Goal: Find specific page/section: Find specific page/section

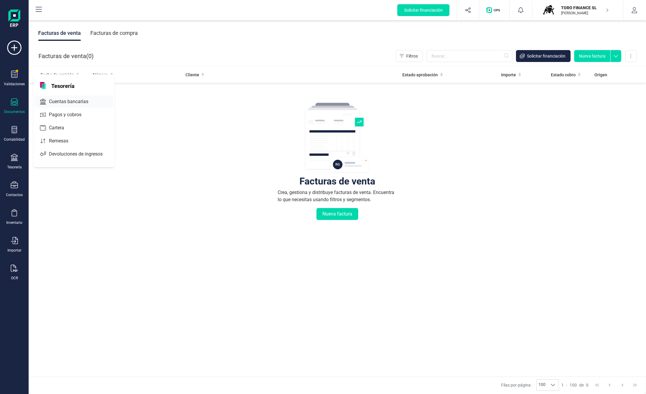
click at [79, 103] on span "Cuentas bancarias" at bounding box center [73, 101] width 52 height 7
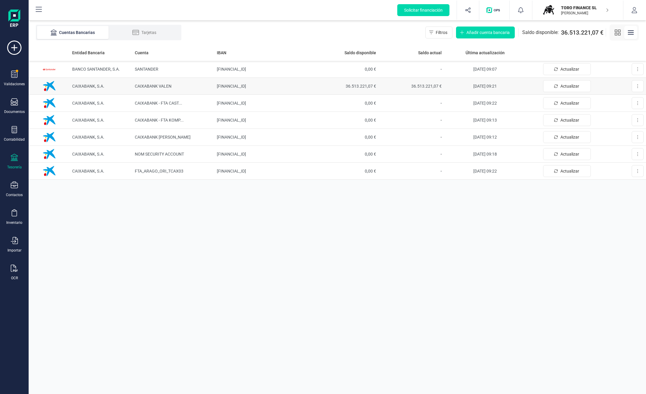
click at [369, 87] on span "36.513.221,07 €" at bounding box center [345, 86] width 61 height 6
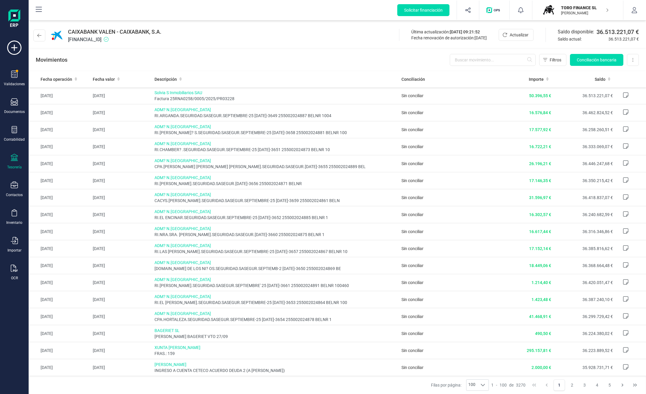
click at [166, 383] on div "Filas por página: 100 100 100 1 - 100 de 3270 1 2 3 4 5" at bounding box center [337, 385] width 617 height 18
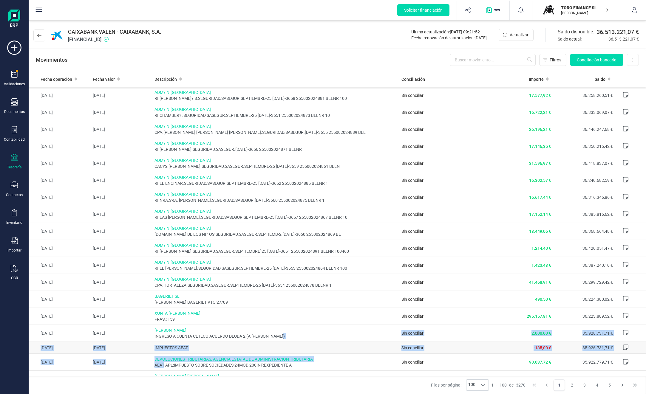
click at [238, 351] on span "IMPUESTOS AEAT" at bounding box center [275, 348] width 242 height 6
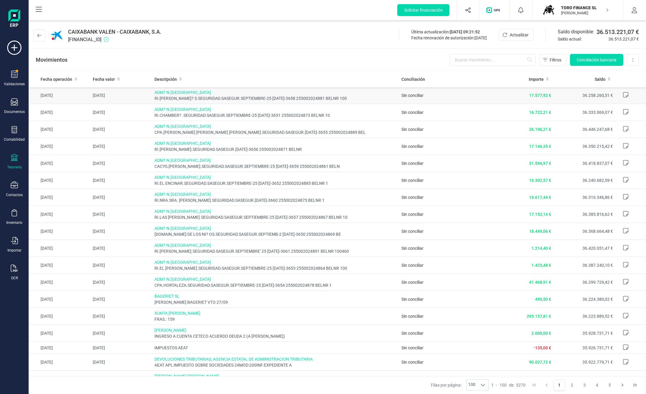
drag, startPoint x: 304, startPoint y: 365, endPoint x: 135, endPoint y: 99, distance: 315.5
click at [260, 44] on div "CAIXABANK VALEN - CAIXABANK, S.A. [FINANCIAL_ID] Última actualización: [DATE] 0…" at bounding box center [337, 34] width 617 height 27
drag, startPoint x: 585, startPoint y: 9, endPoint x: 567, endPoint y: 109, distance: 101.8
click at [585, 9] on p "TORO FINANCE SL" at bounding box center [585, 8] width 48 height 6
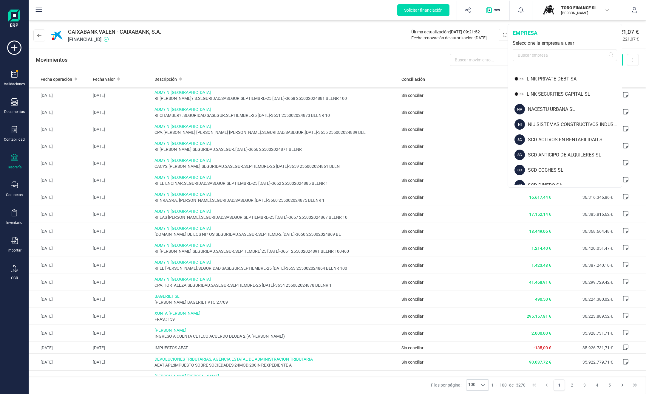
scroll to position [383, 0]
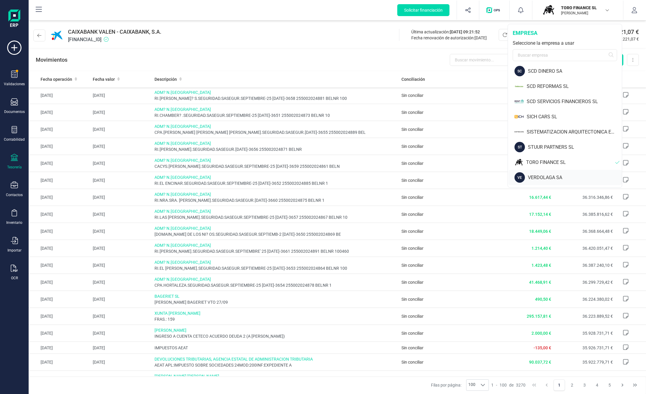
click at [549, 178] on div "VERDOLAGA SA" at bounding box center [575, 177] width 94 height 7
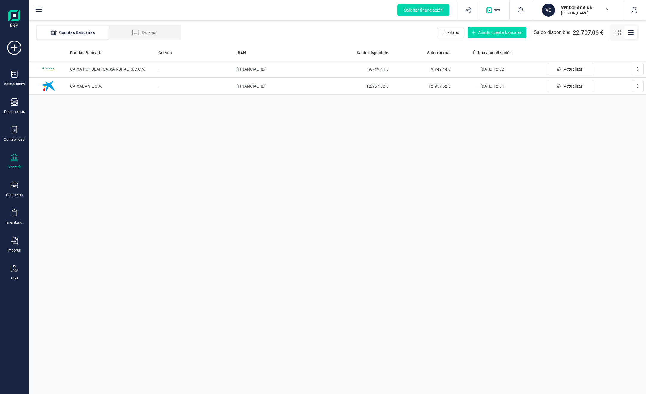
click at [582, 9] on p "VERDOLAGA SA" at bounding box center [585, 8] width 48 height 6
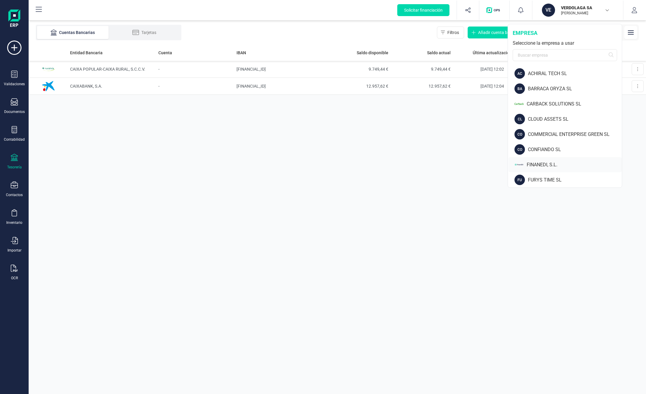
click at [544, 165] on div "FINANEDI, S.L." at bounding box center [574, 164] width 95 height 7
